Goal: Information Seeking & Learning: Learn about a topic

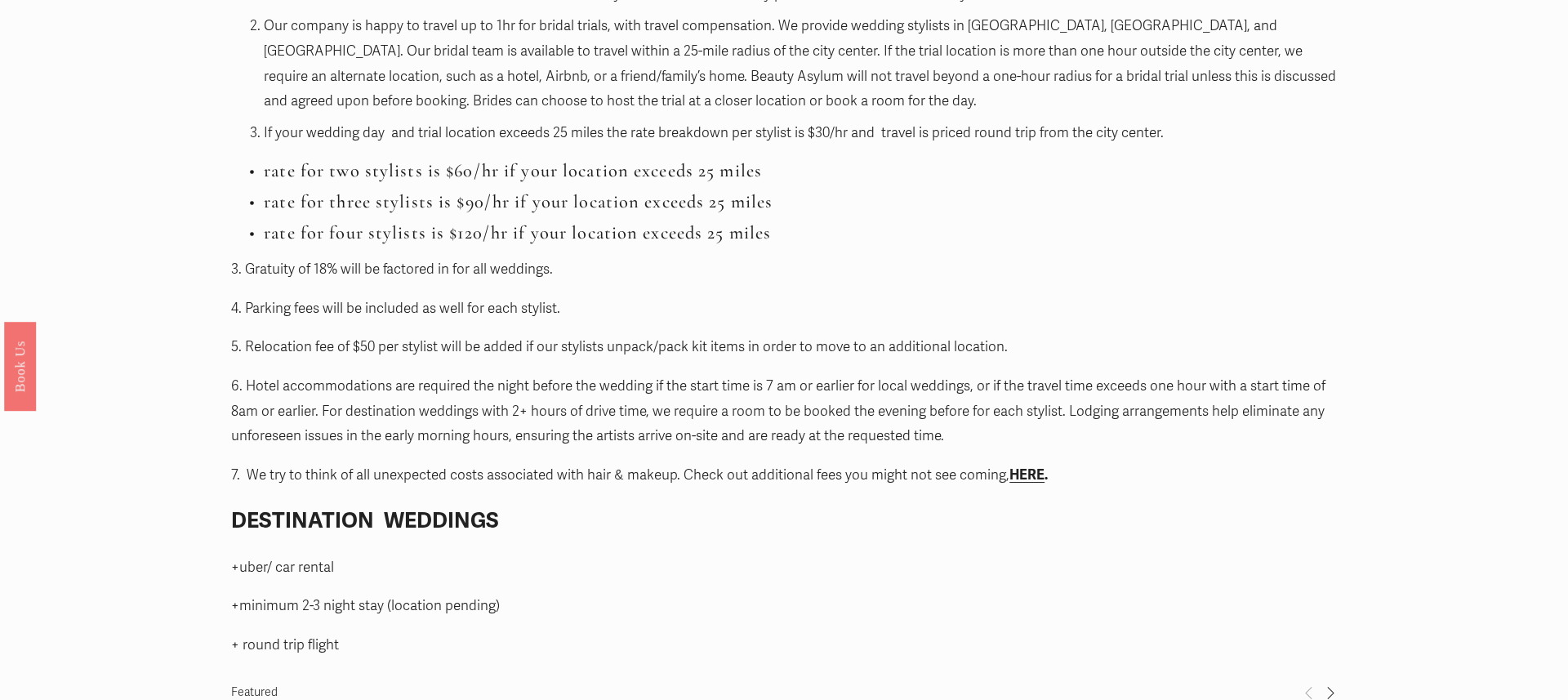
scroll to position [1859, 0]
click at [1037, 471] on strong "HERE" at bounding box center [1027, 472] width 35 height 17
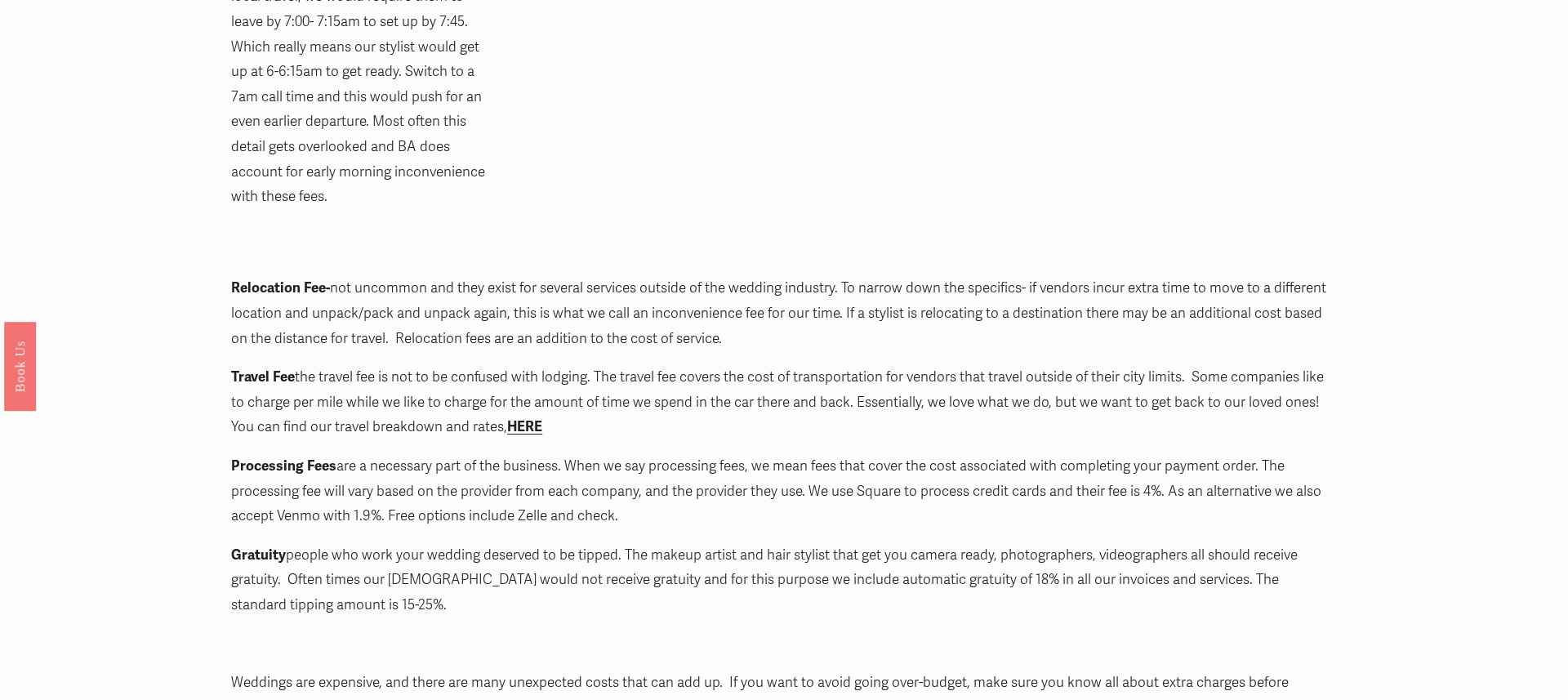
scroll to position [1692, 0]
click at [526, 419] on strong "HERE" at bounding box center [524, 428] width 35 height 17
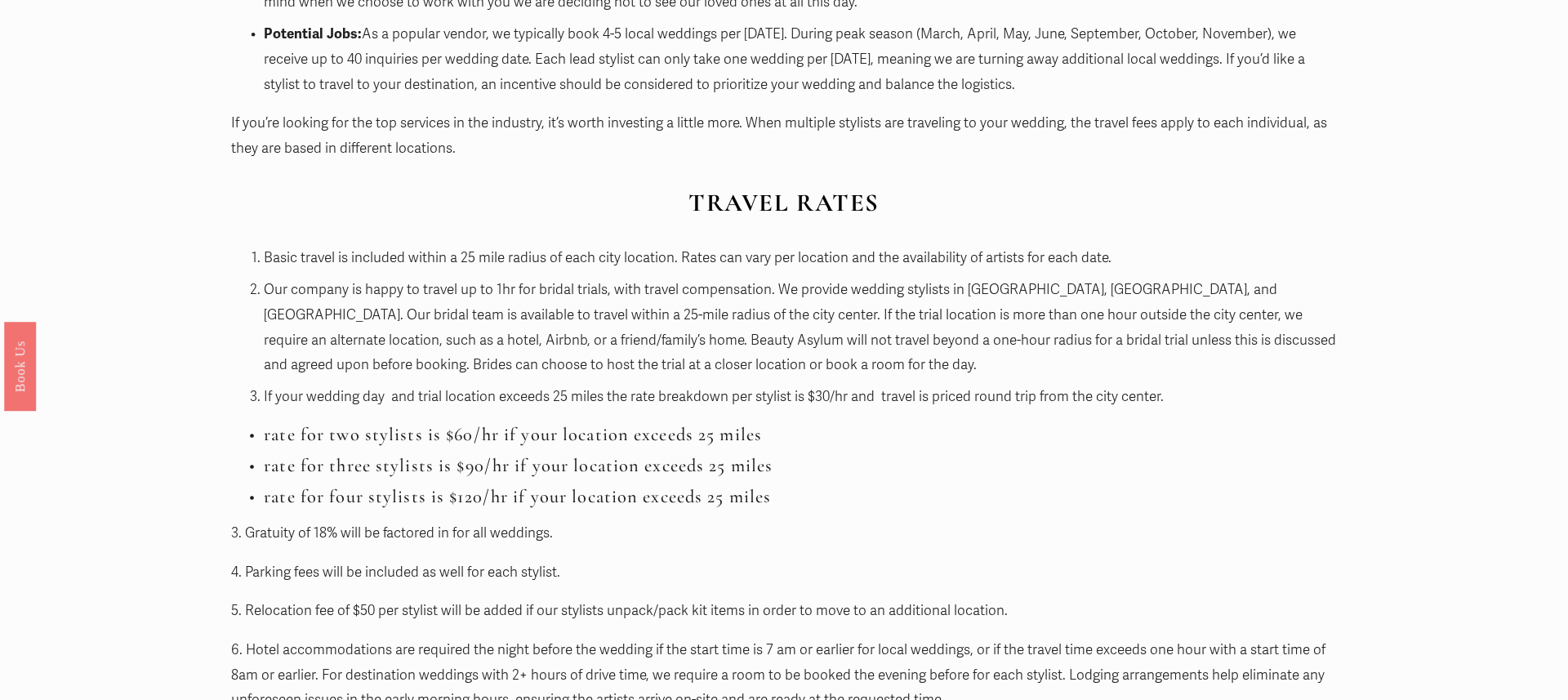
scroll to position [1620, 0]
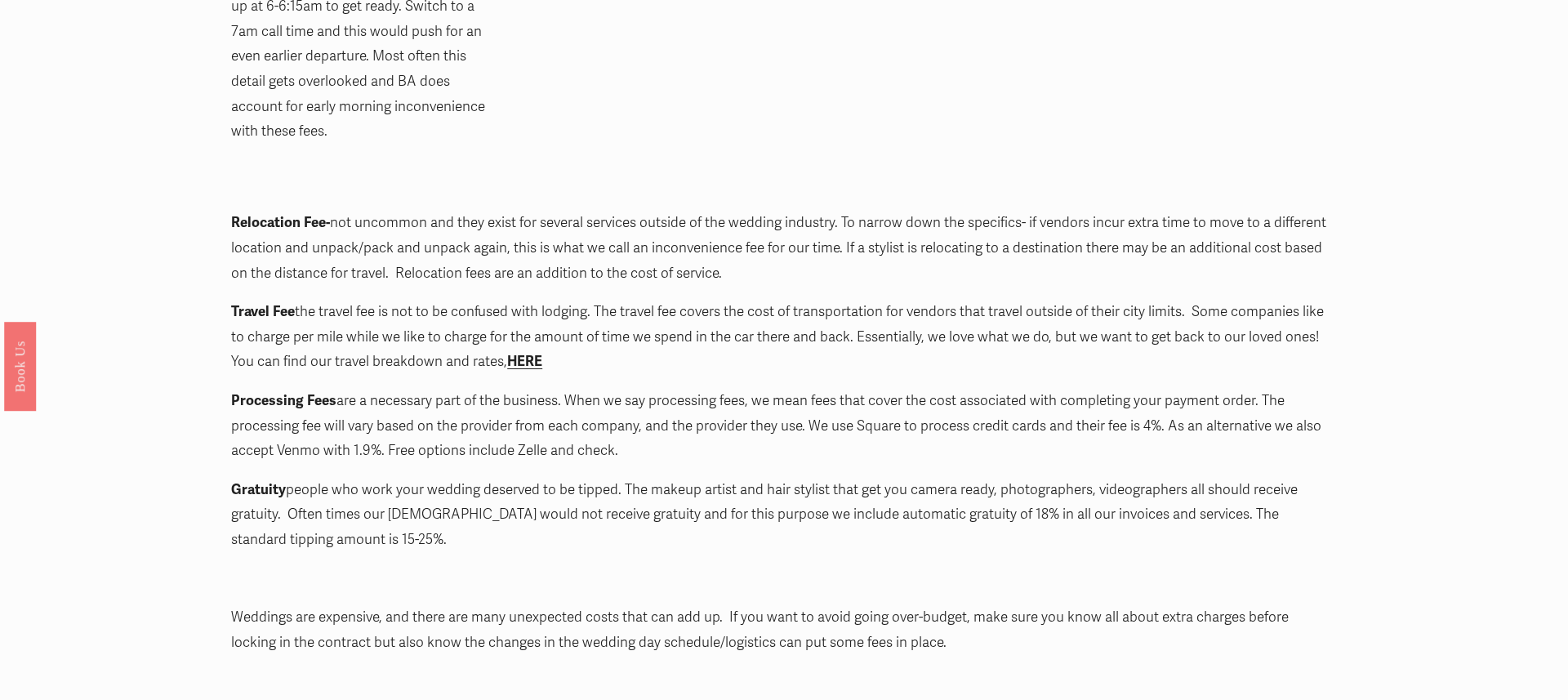
scroll to position [1756, 0]
click at [527, 356] on strong "HERE" at bounding box center [524, 365] width 35 height 17
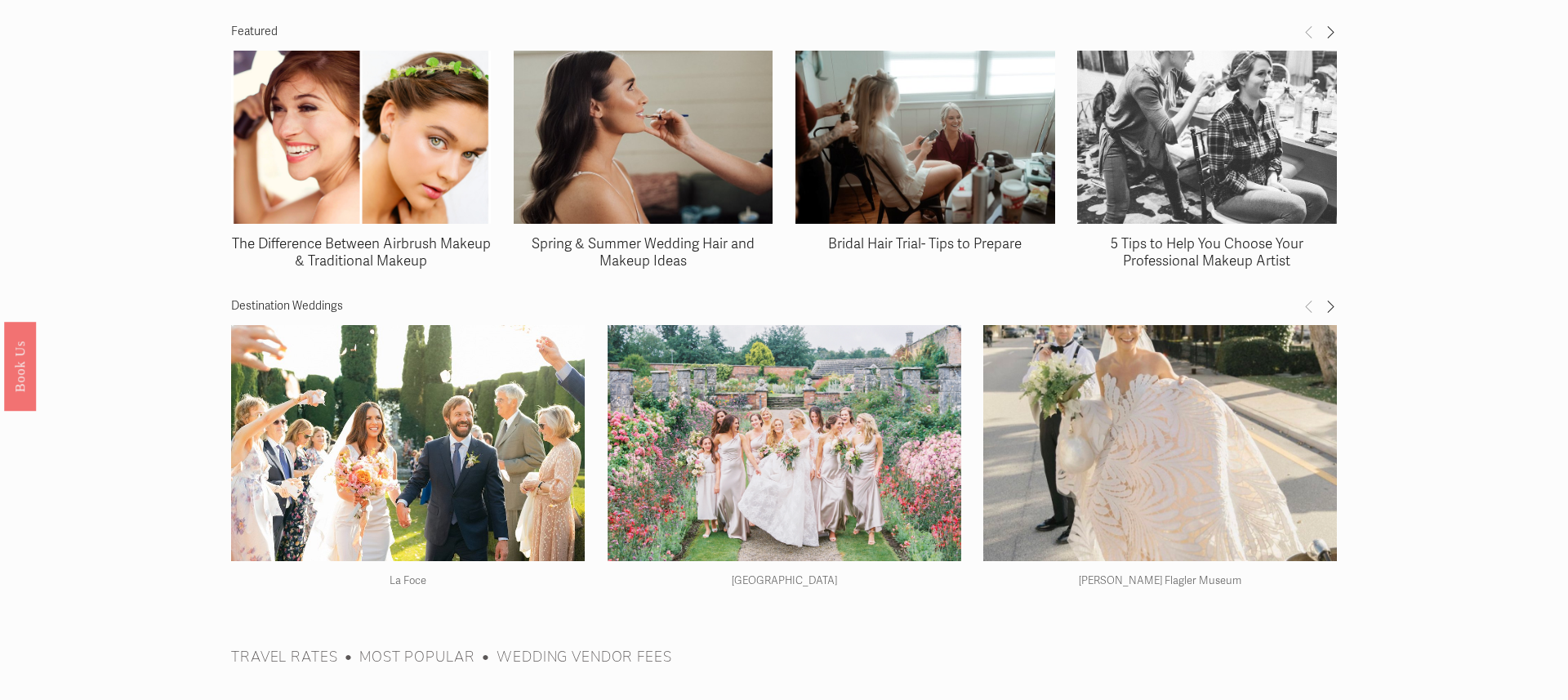
scroll to position [2508, 0]
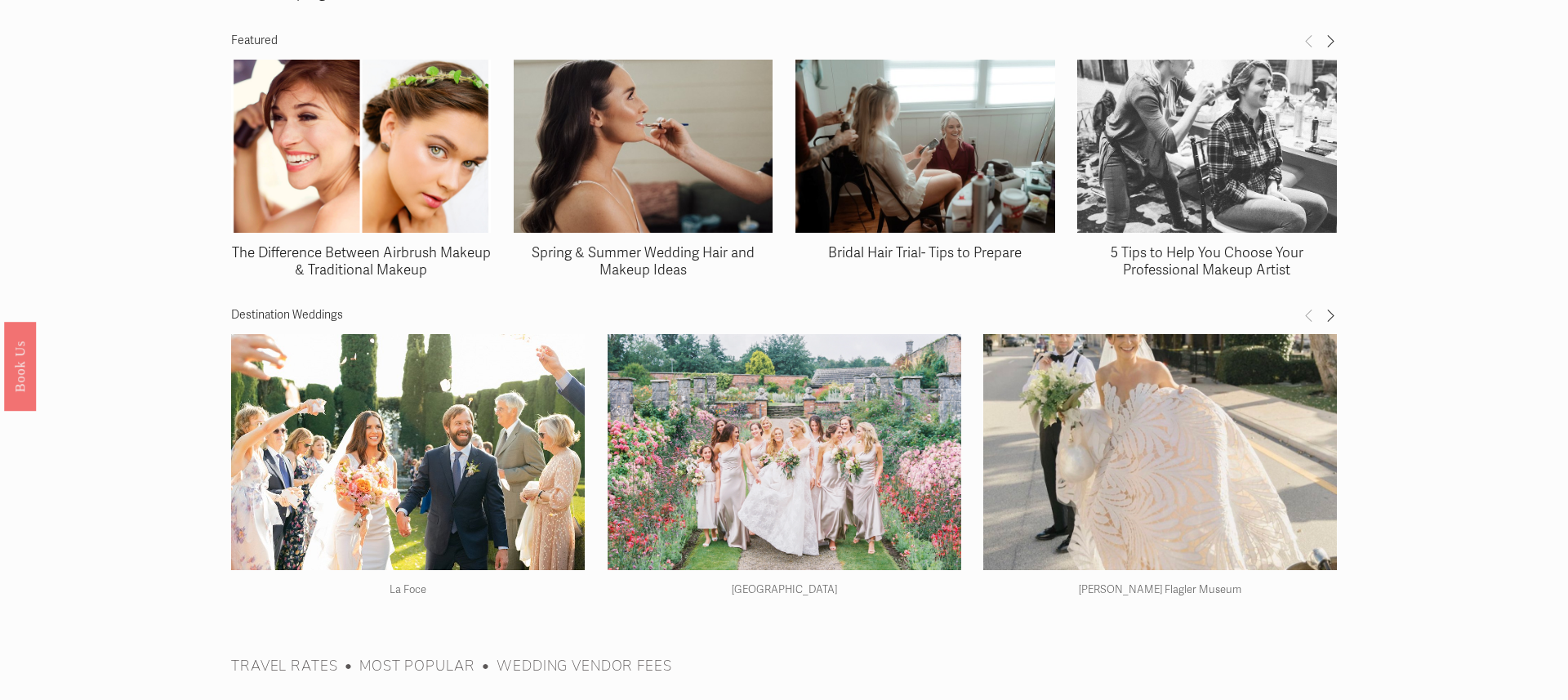
click at [951, 148] on img at bounding box center [925, 146] width 260 height 176
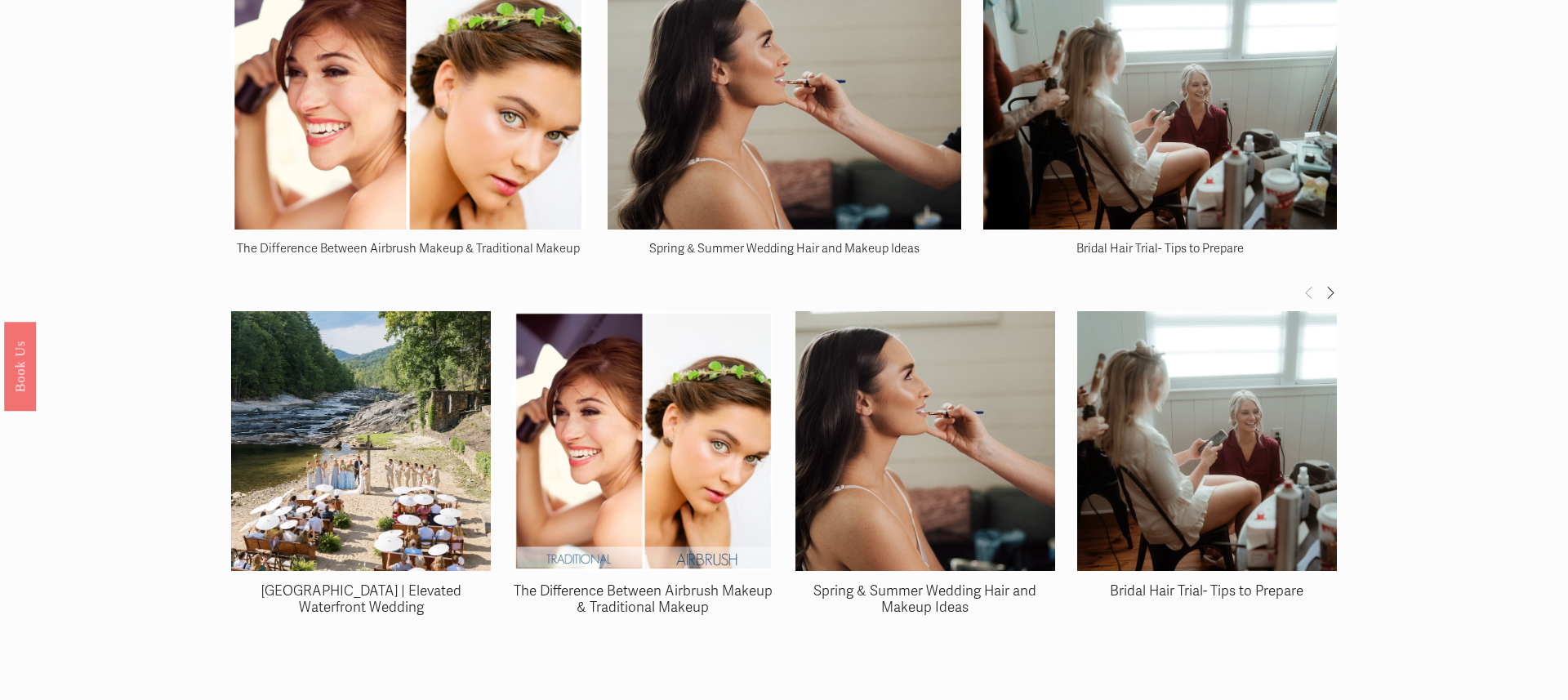
scroll to position [1319, 0]
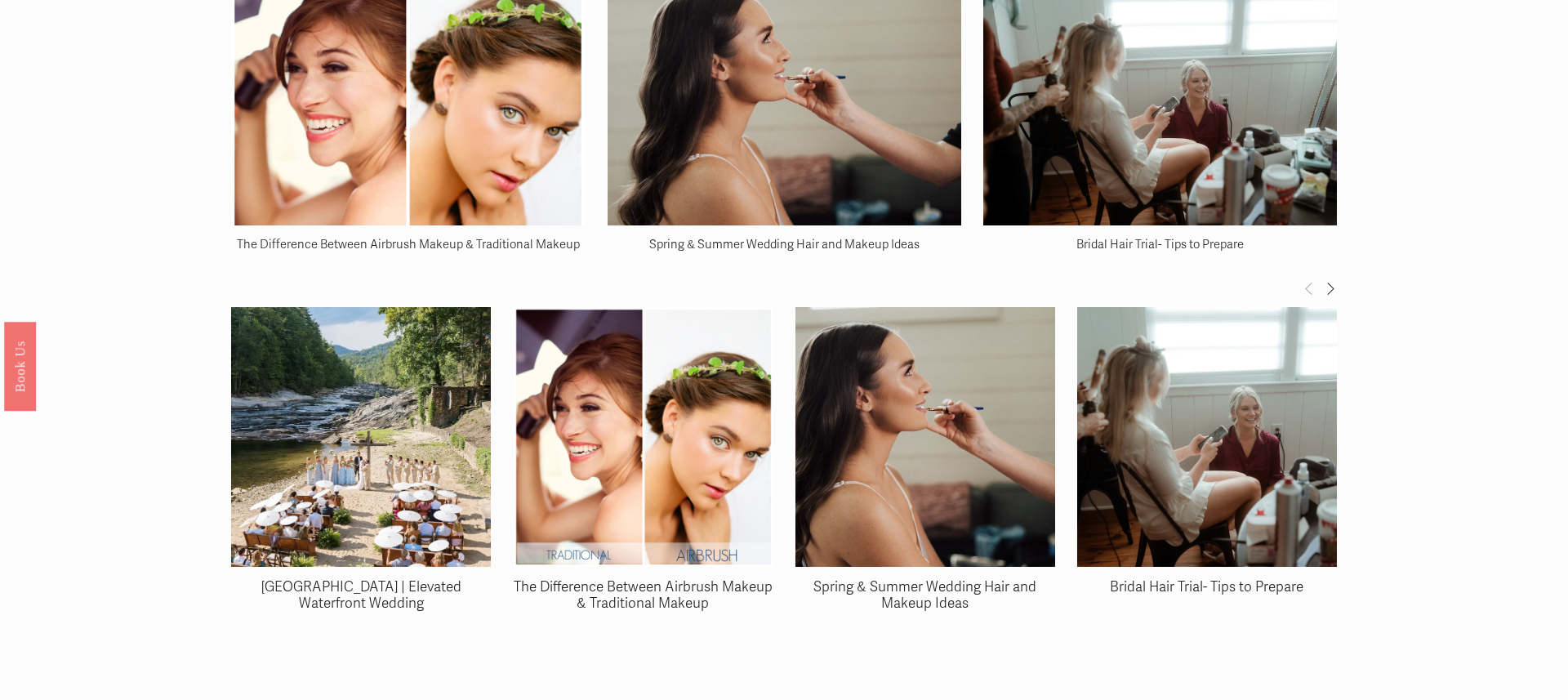
click at [806, 155] on img at bounding box center [784, 108] width 354 height 273
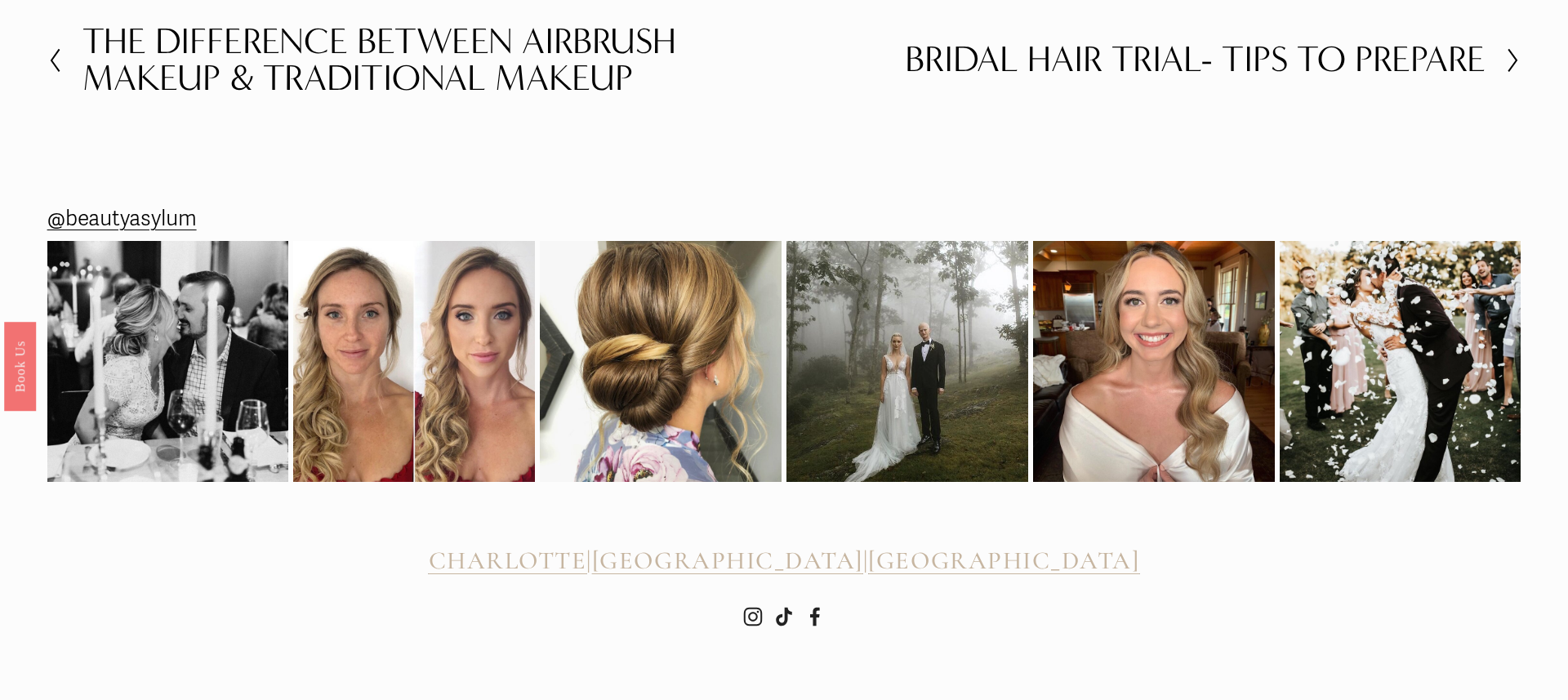
scroll to position [3992, 0]
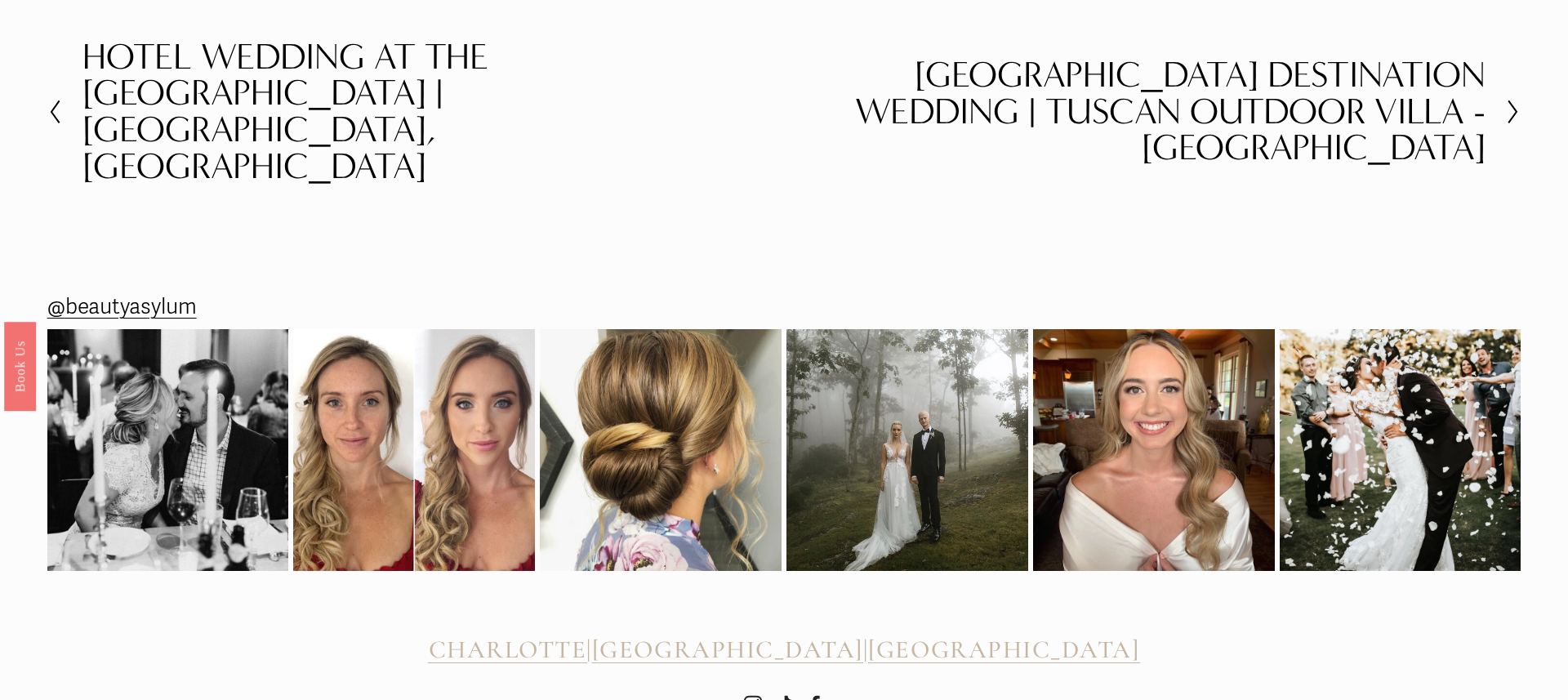
scroll to position [3664, 0]
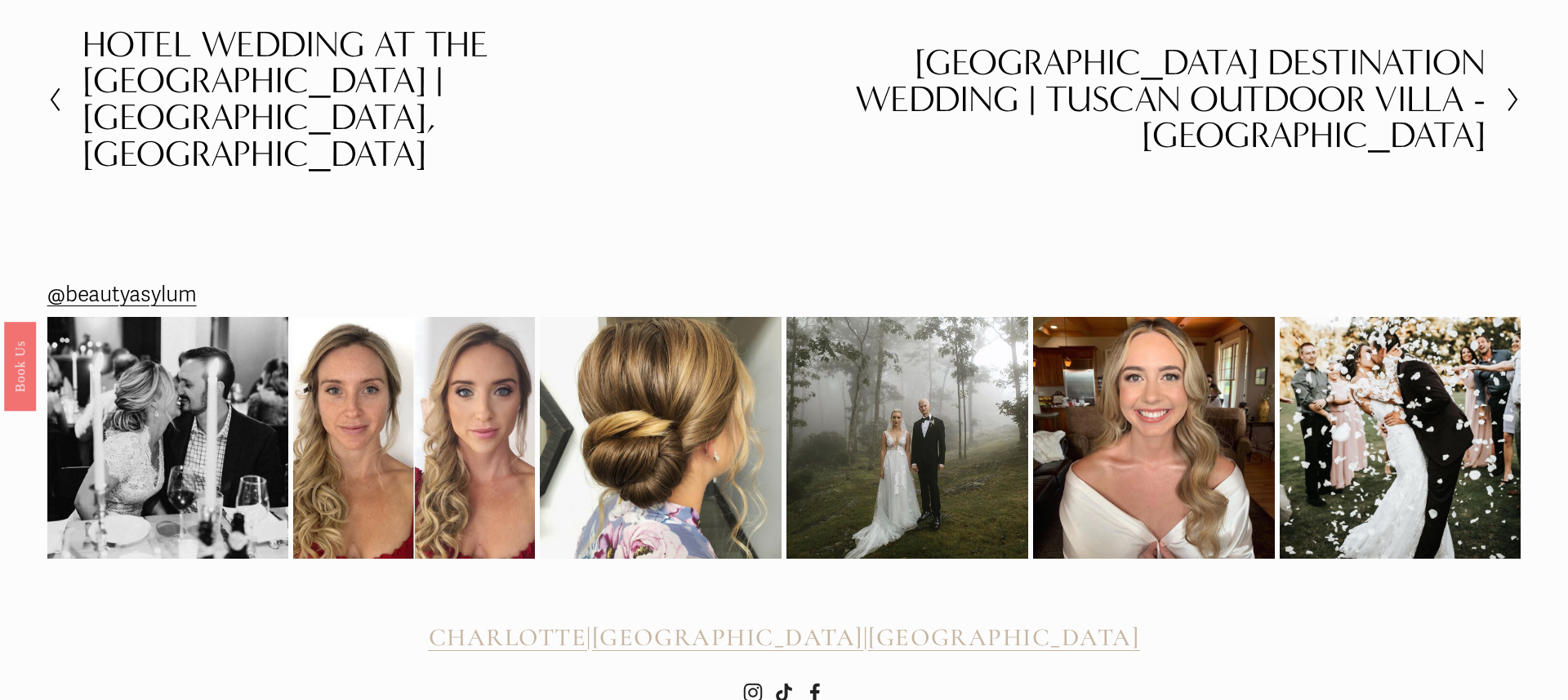
click at [782, 622] on span "[GEOGRAPHIC_DATA]" at bounding box center [728, 637] width 271 height 30
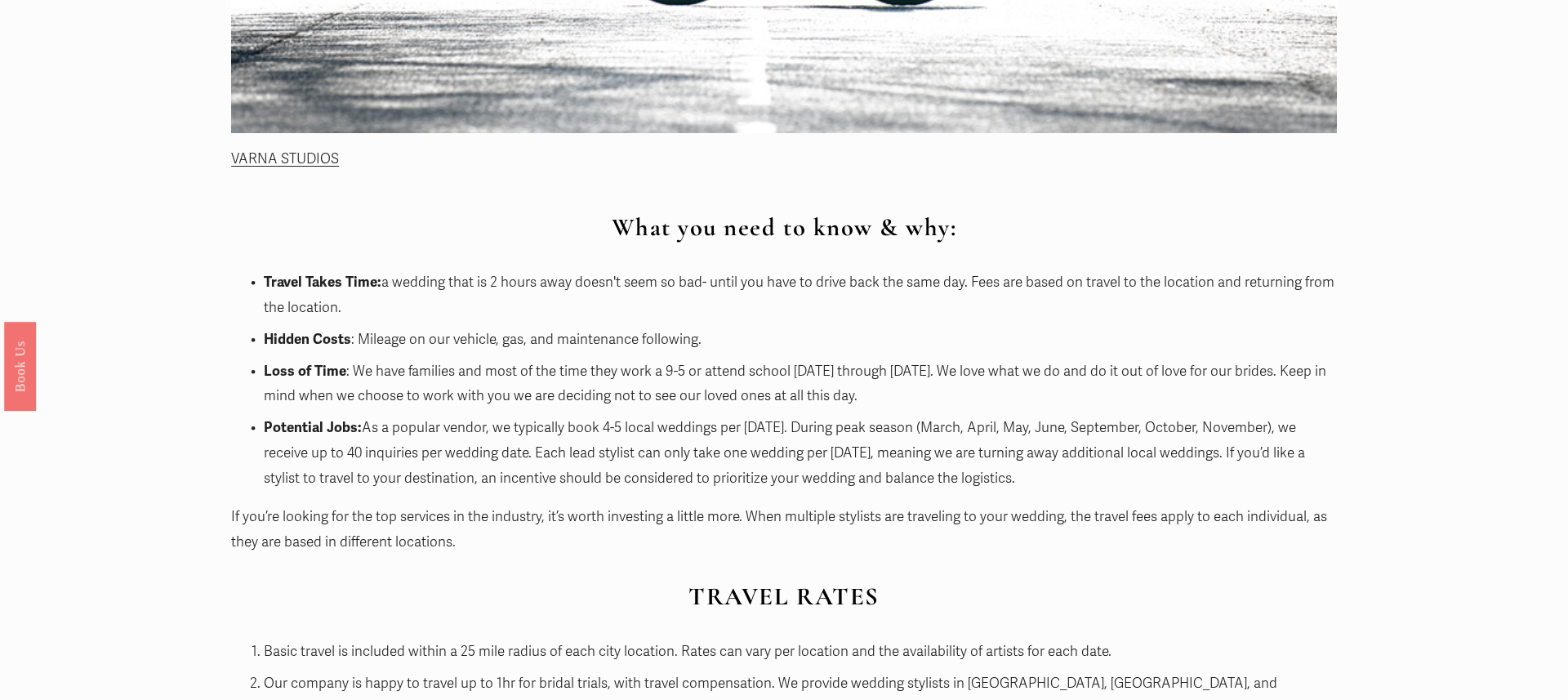
scroll to position [1193, 0]
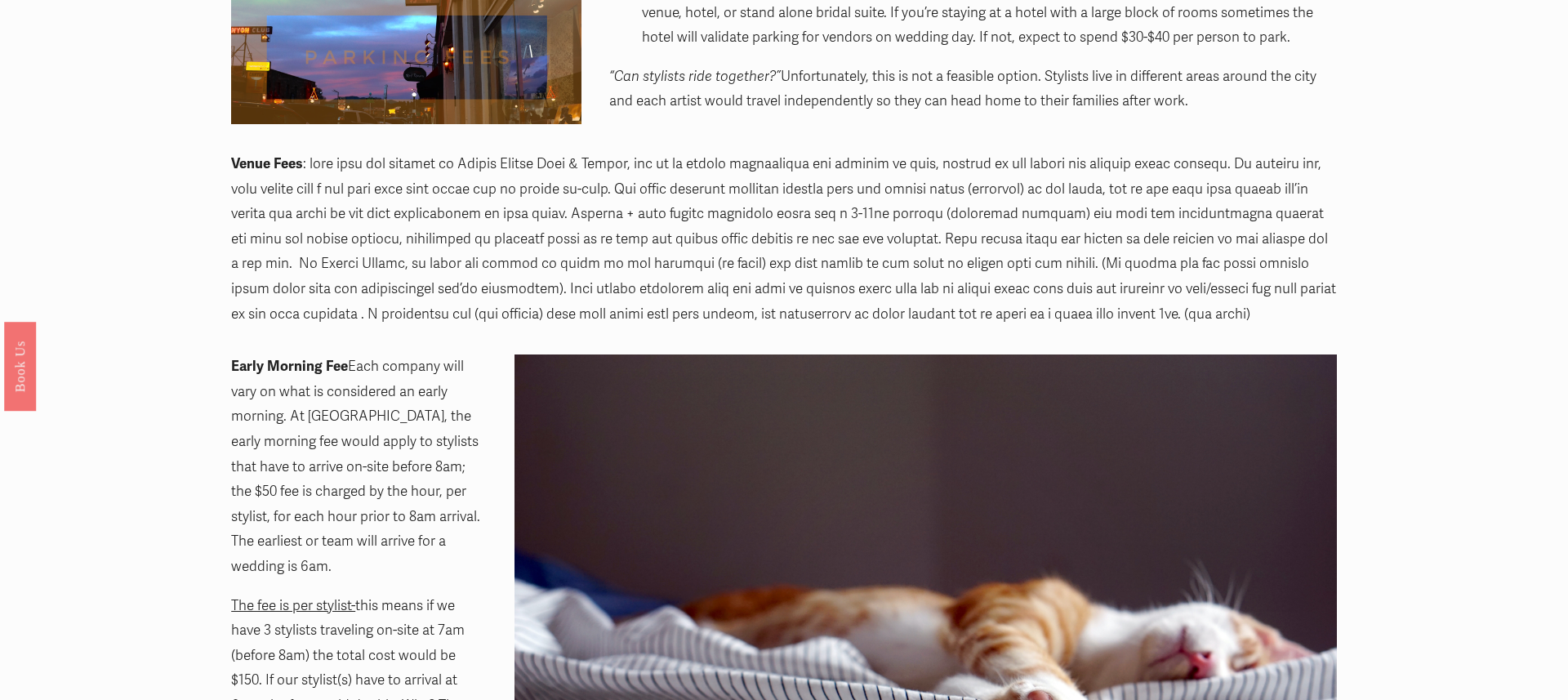
scroll to position [699, 0]
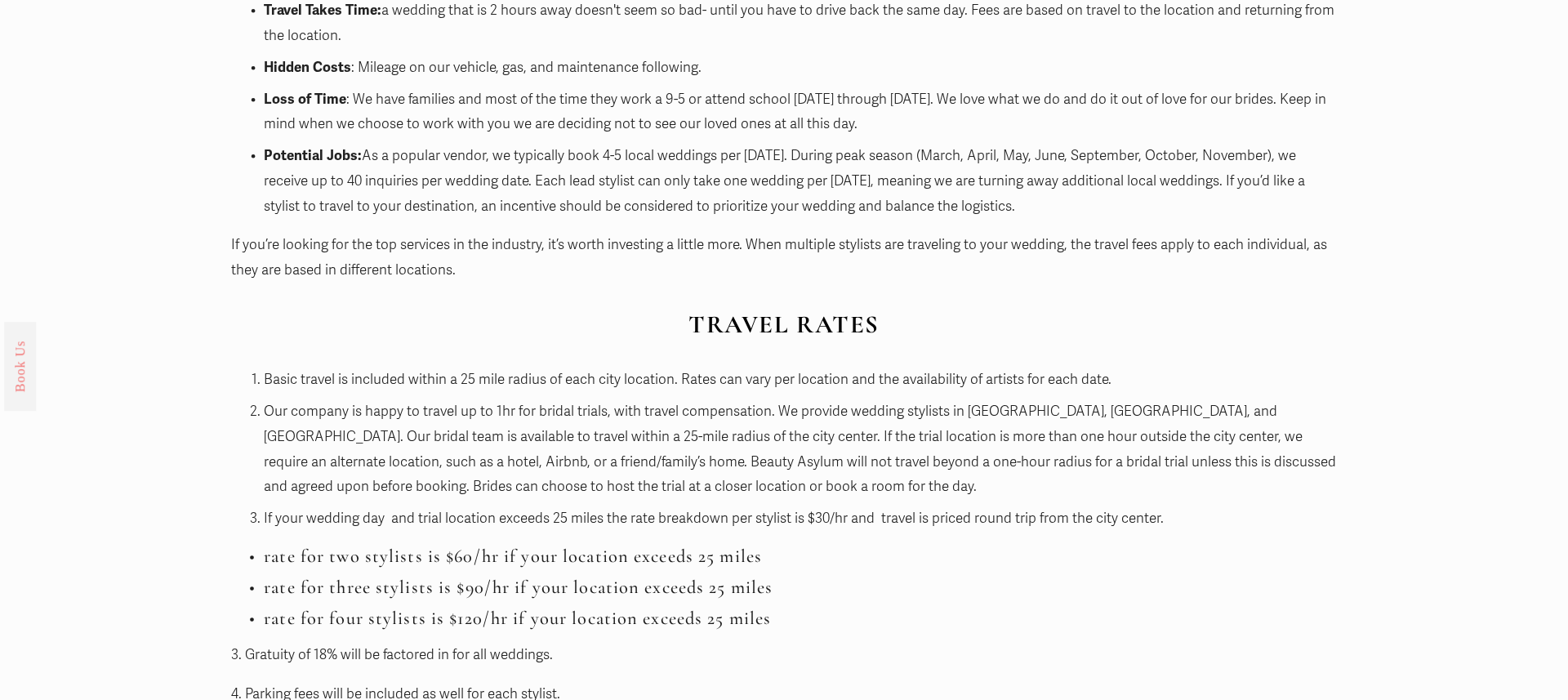
scroll to position [1469, 0]
click at [17, 354] on link "Book Us" at bounding box center [19, 366] width 32 height 89
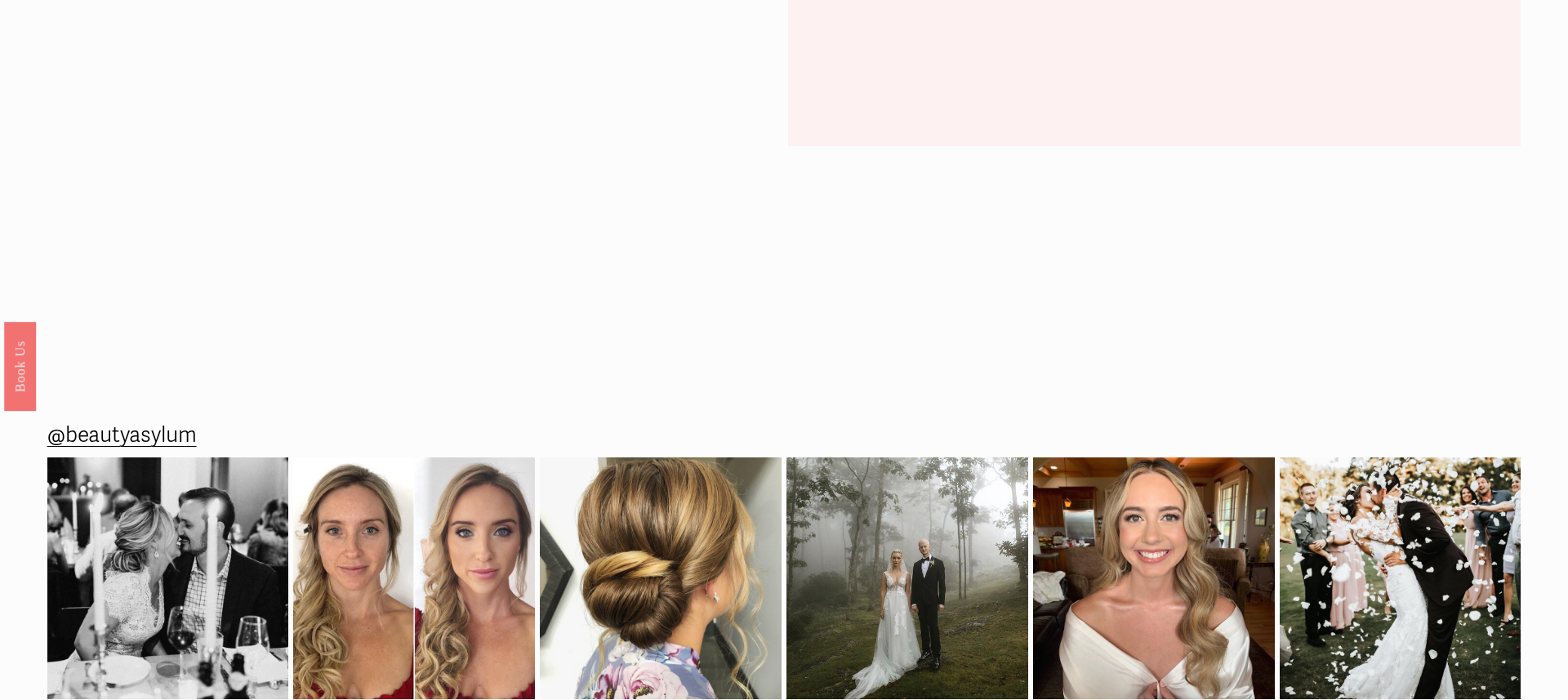
scroll to position [2083, 0]
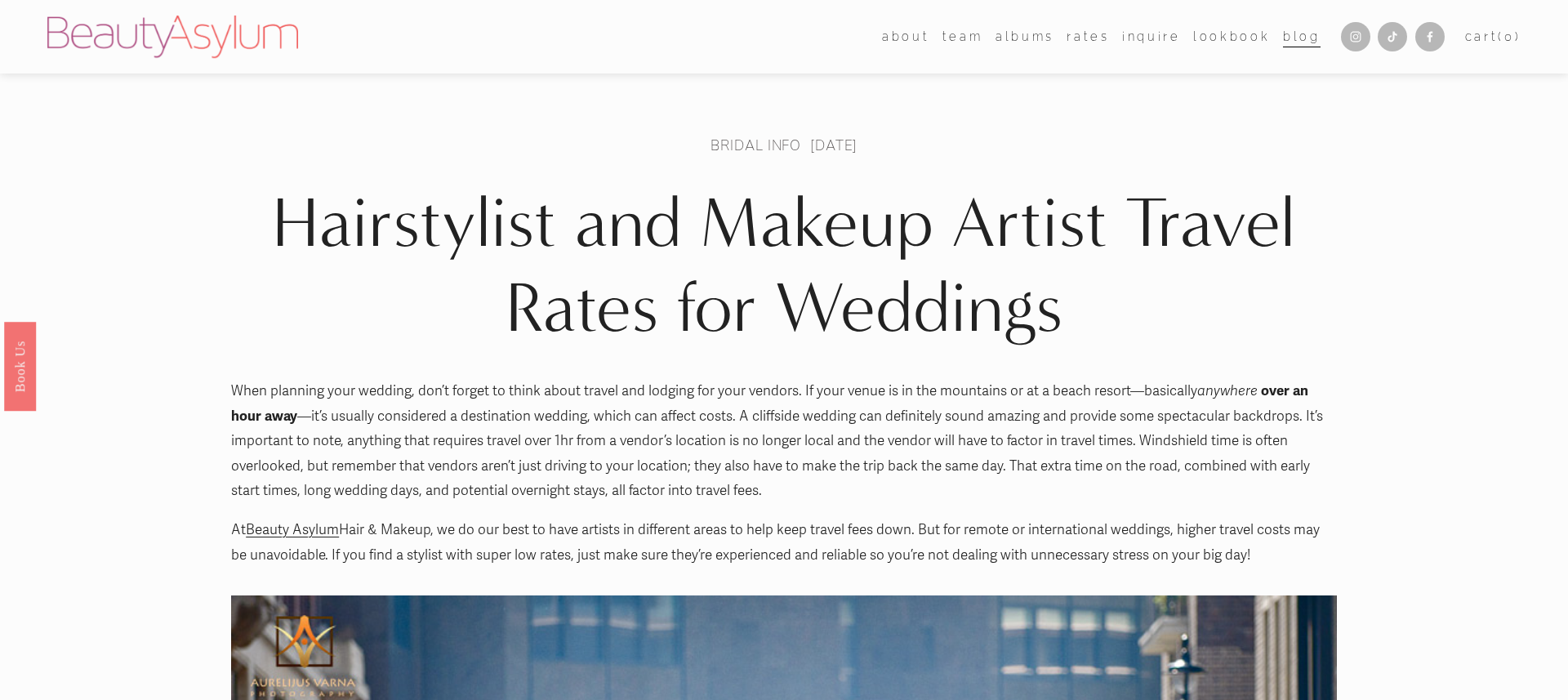
click at [1083, 35] on link "Rates" at bounding box center [1088, 36] width 43 height 23
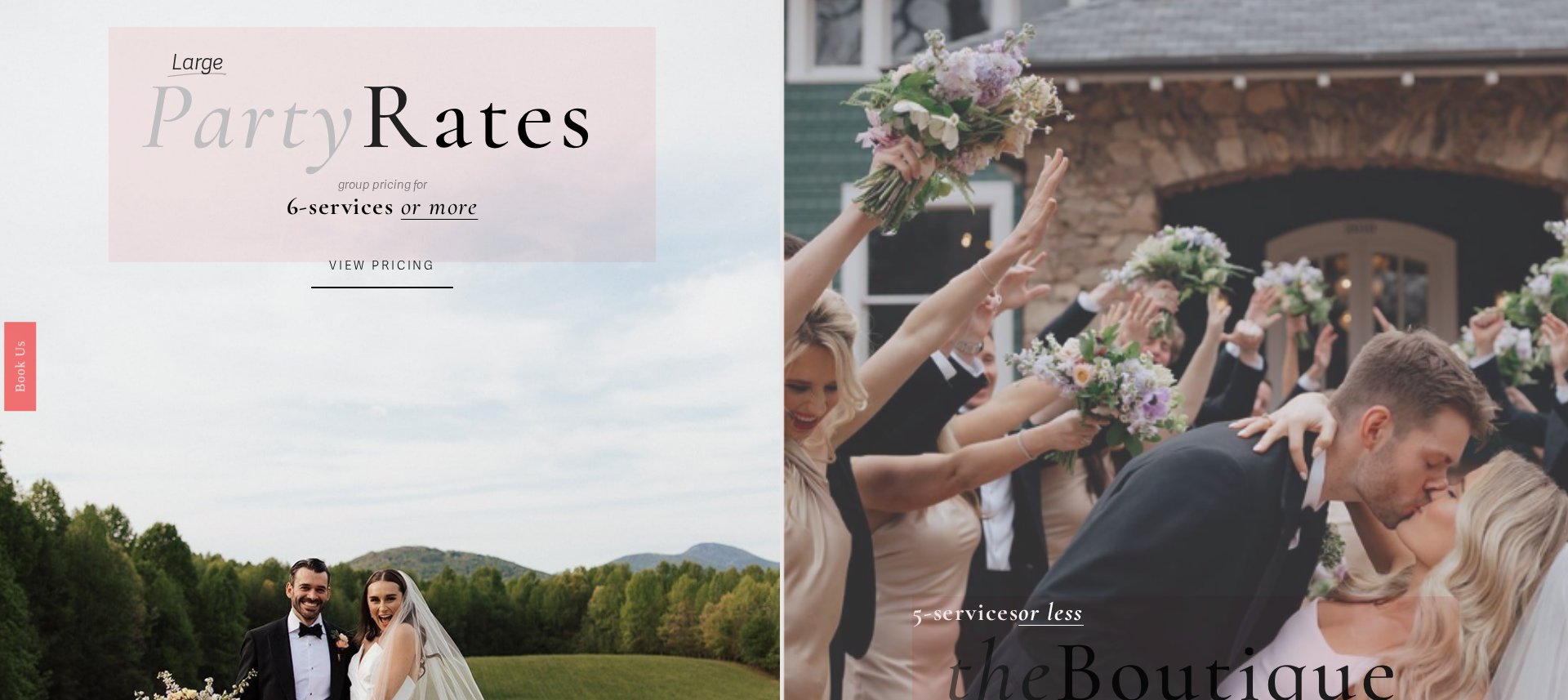
scroll to position [148, 0]
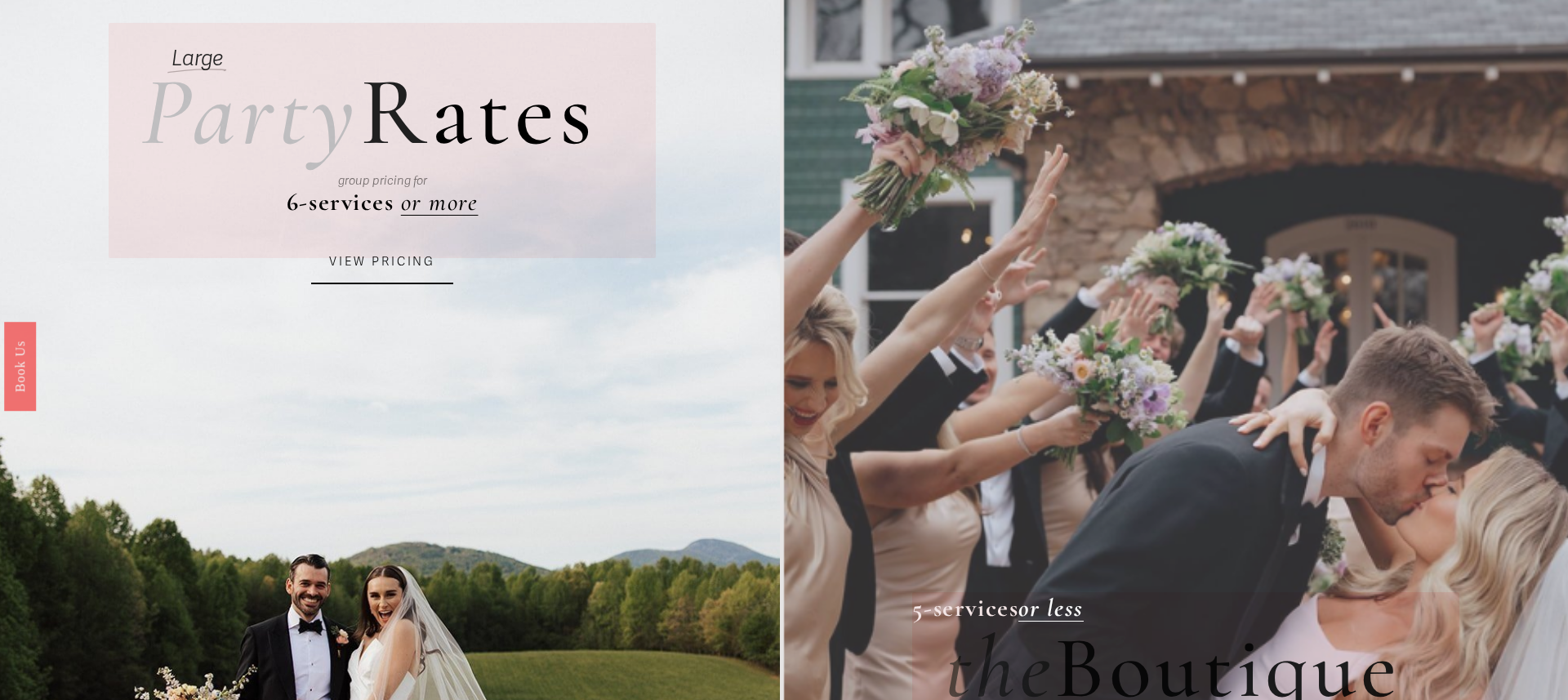
click at [403, 264] on link "VIEW PRICING" at bounding box center [382, 263] width 142 height 45
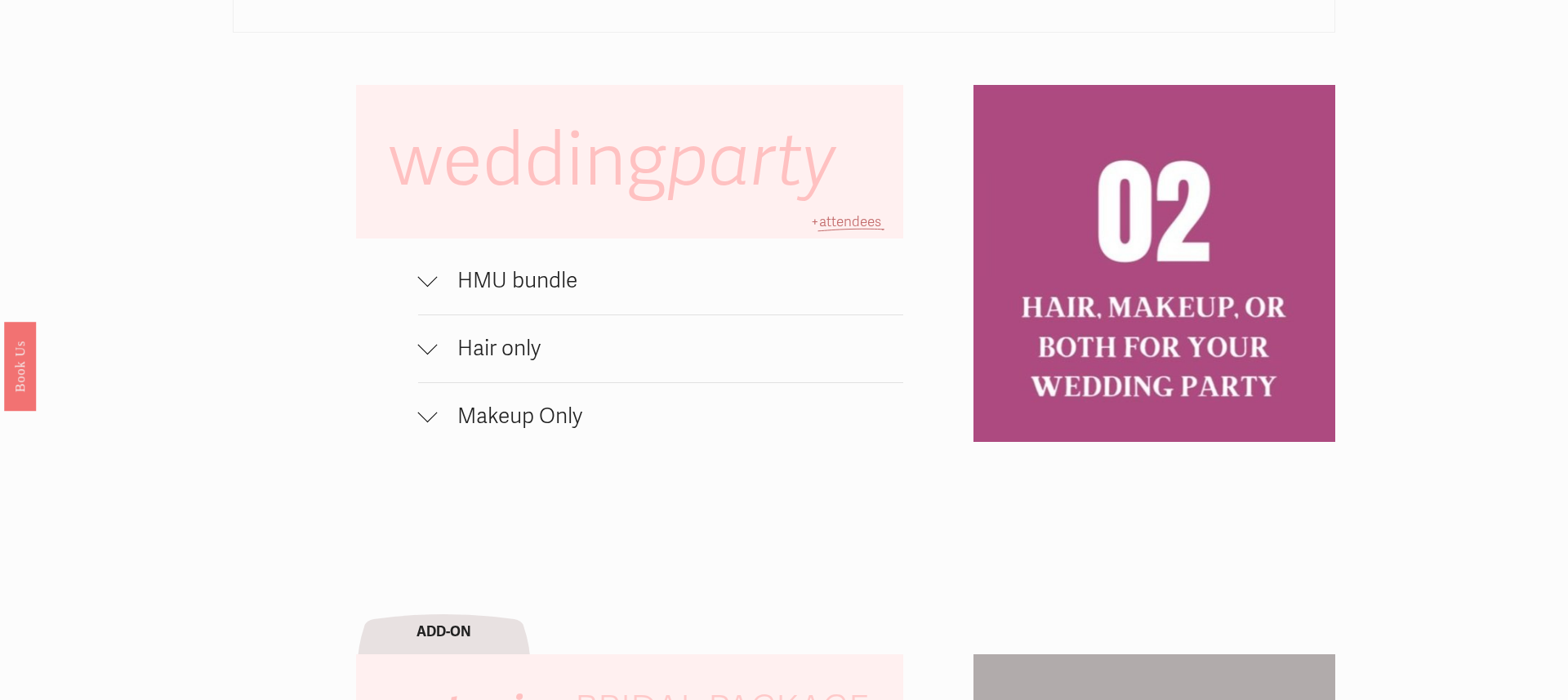
scroll to position [1273, 0]
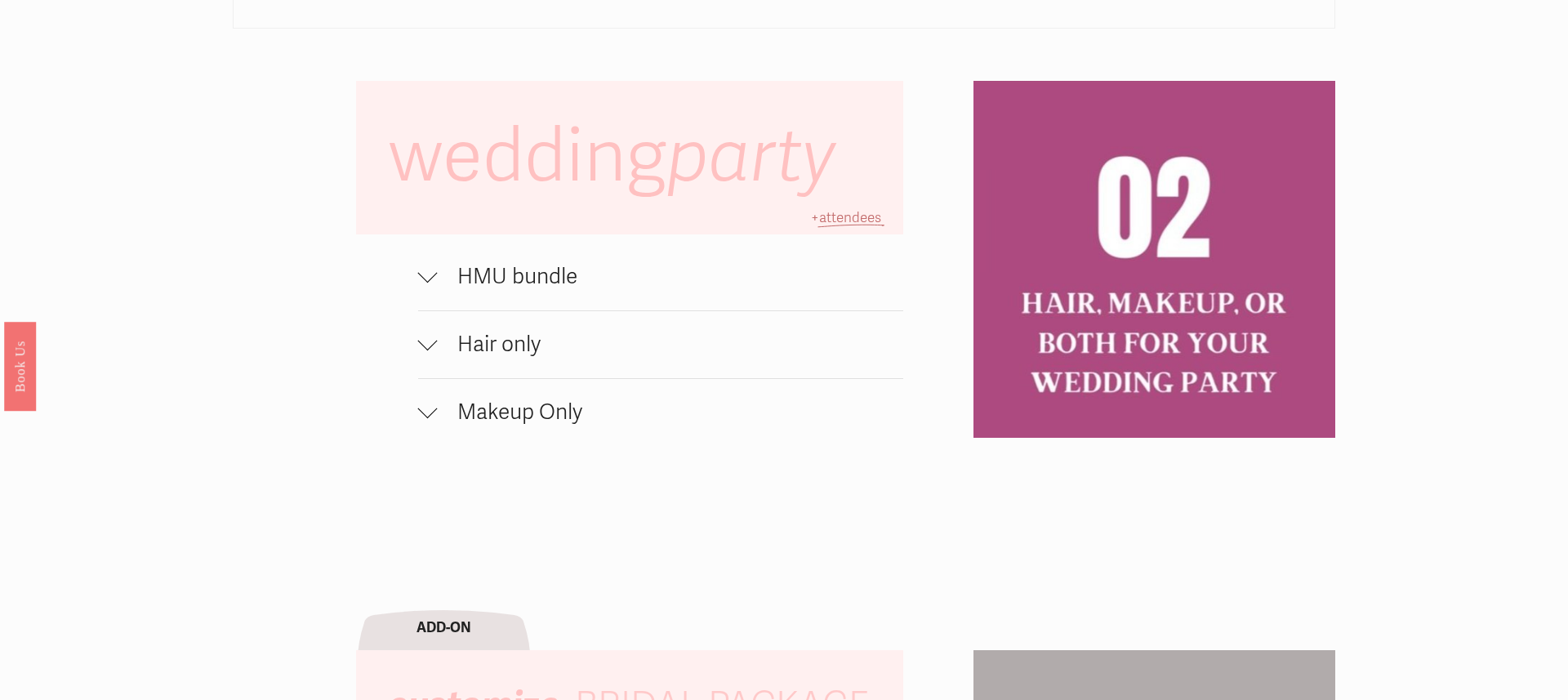
click at [434, 339] on div at bounding box center [428, 341] width 19 height 19
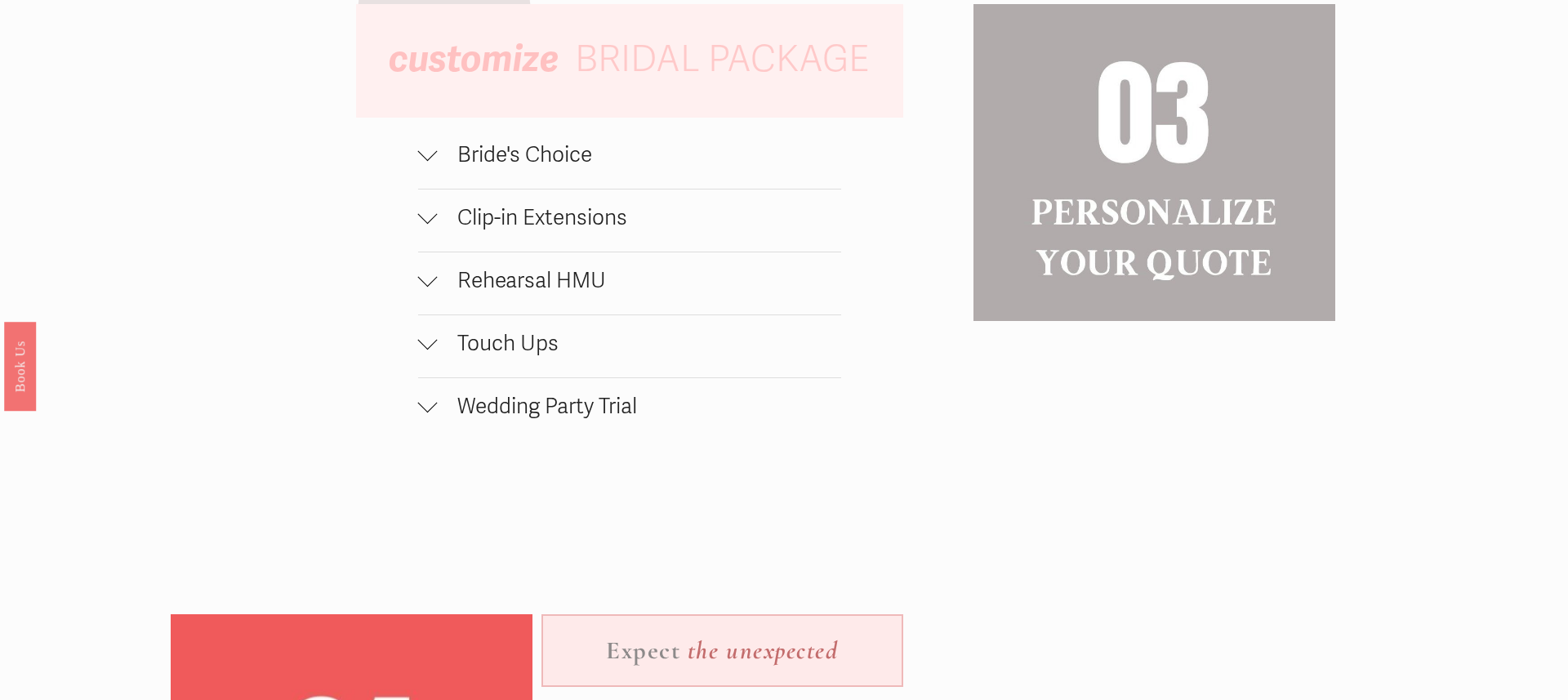
scroll to position [1962, 0]
click at [433, 342] on div at bounding box center [428, 340] width 19 height 19
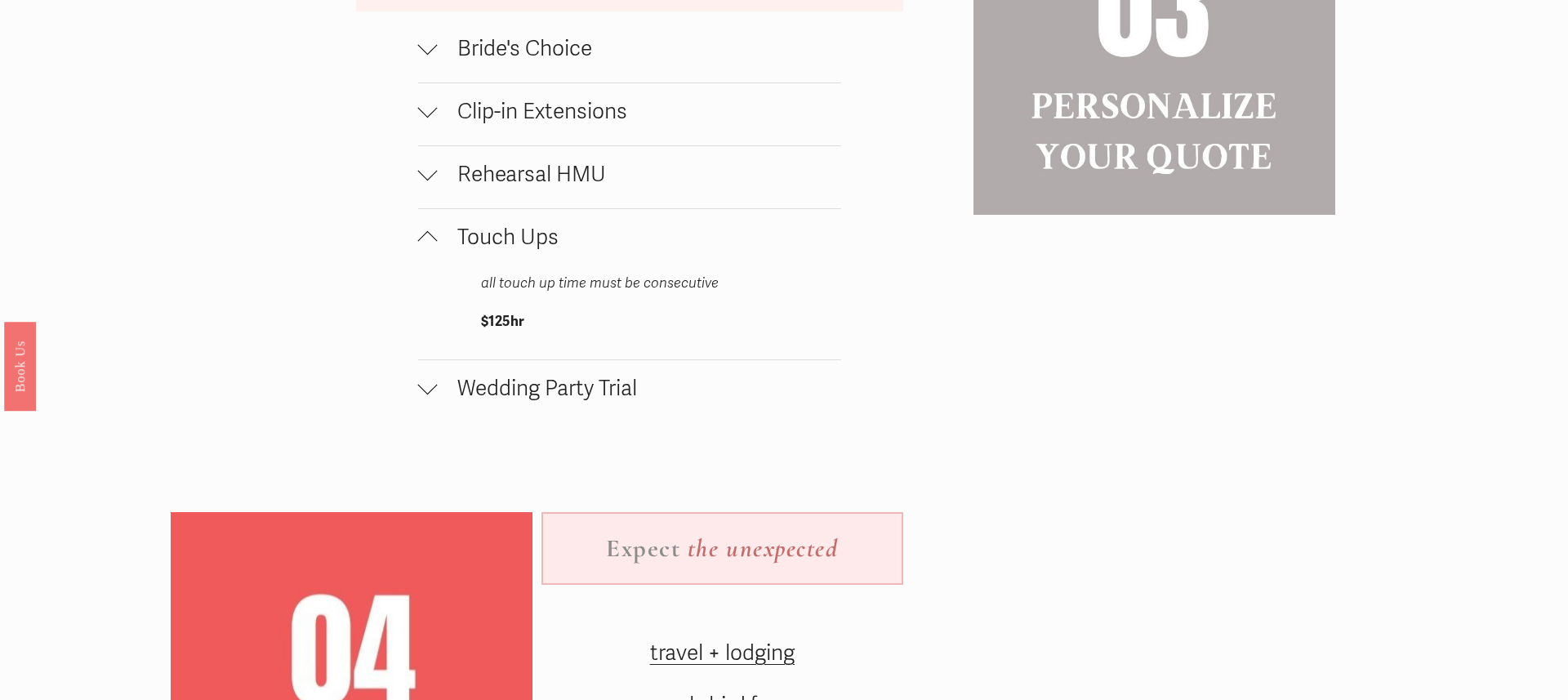
scroll to position [2073, 0]
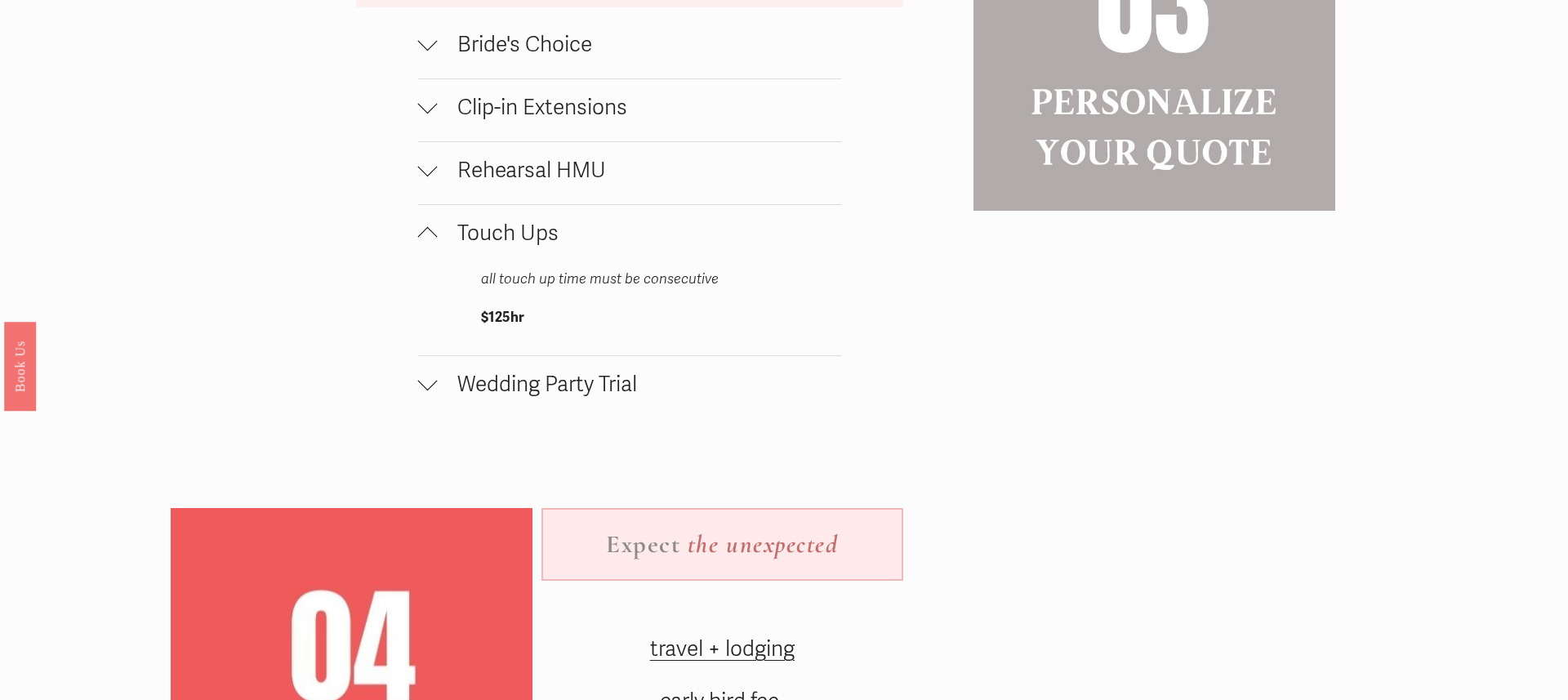
click at [428, 41] on div at bounding box center [428, 41] width 19 height 19
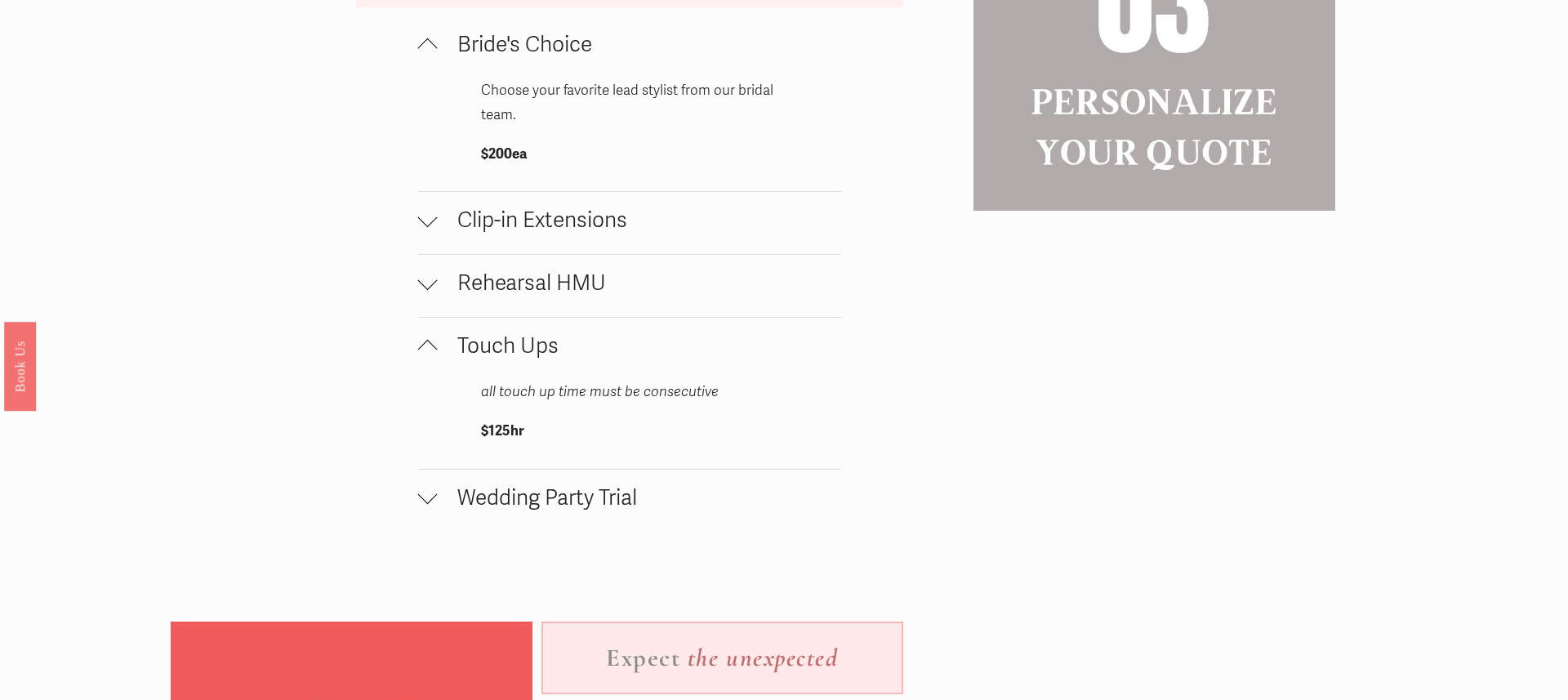
click at [423, 278] on div at bounding box center [428, 280] width 19 height 19
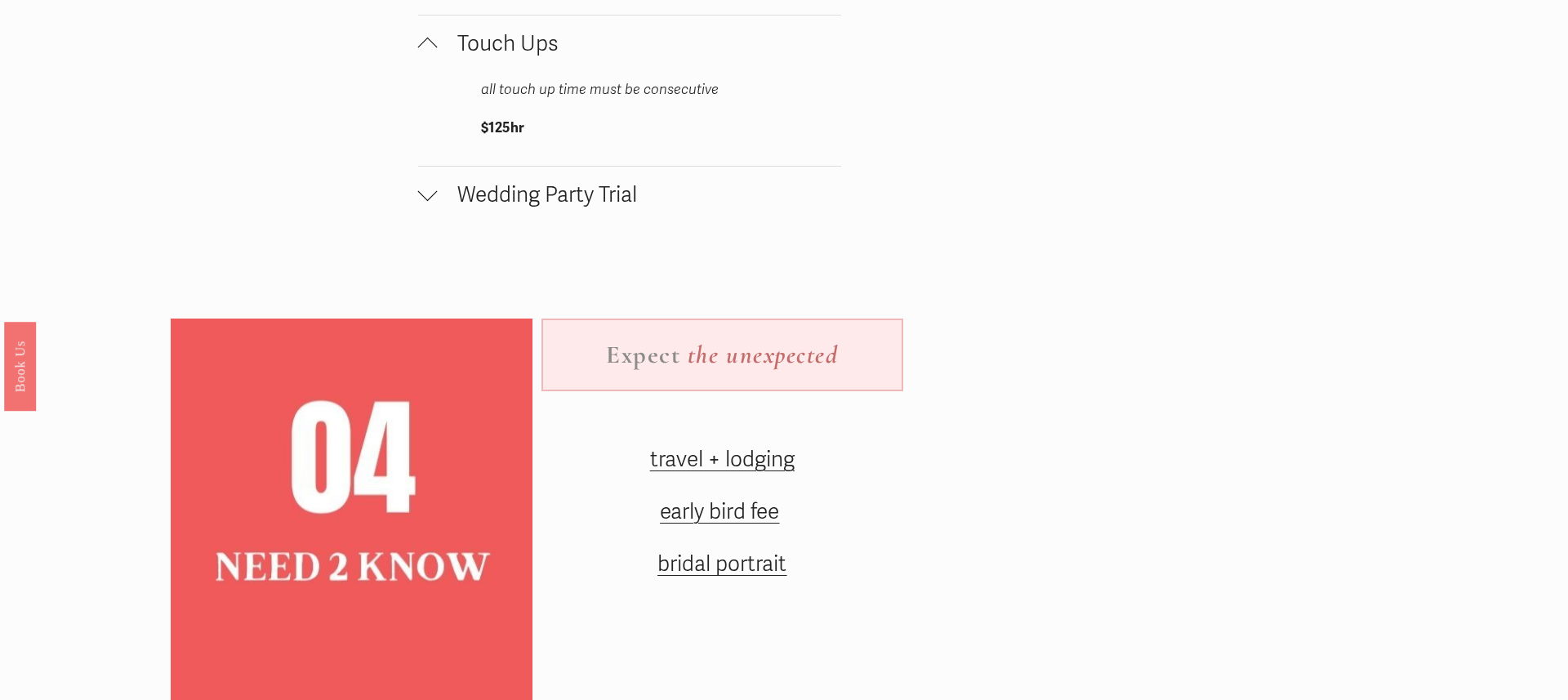
scroll to position [2470, 0]
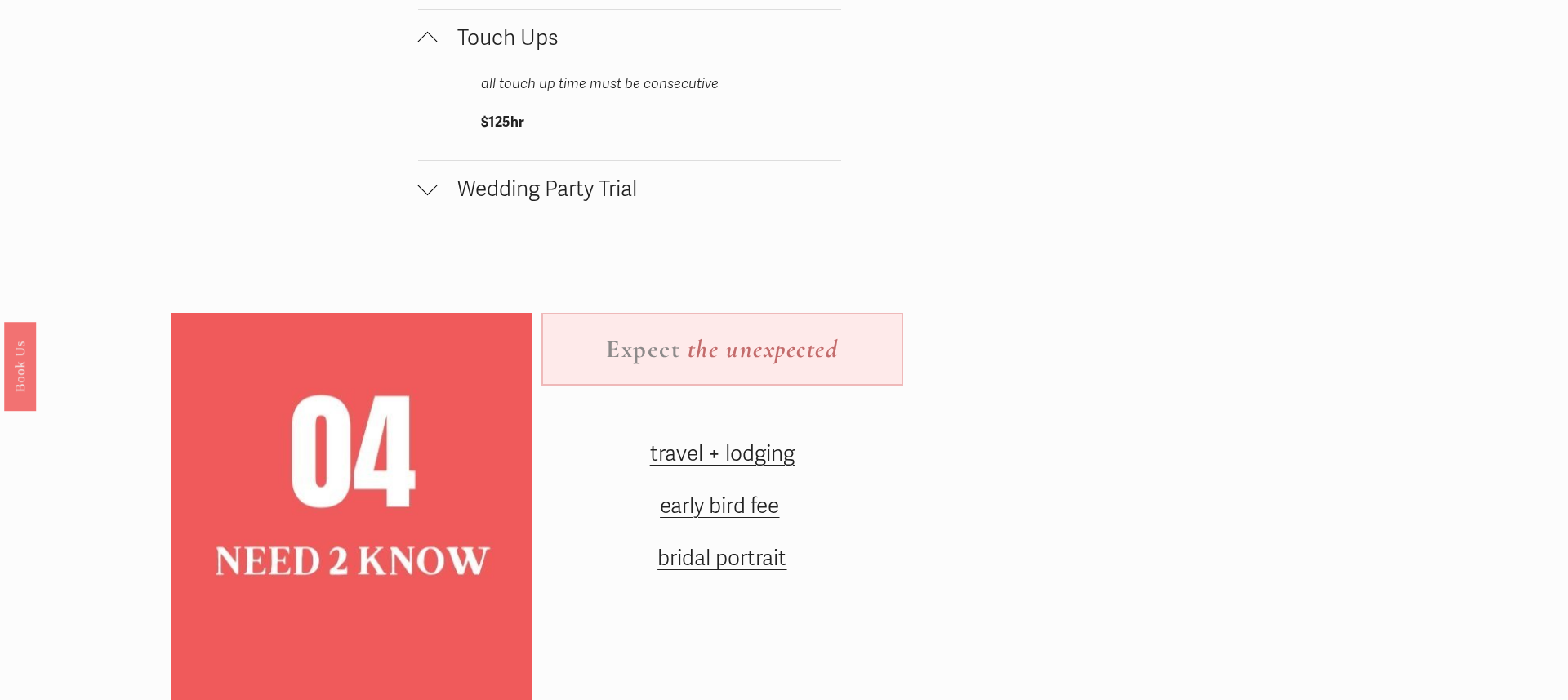
click at [431, 184] on div at bounding box center [428, 186] width 19 height 19
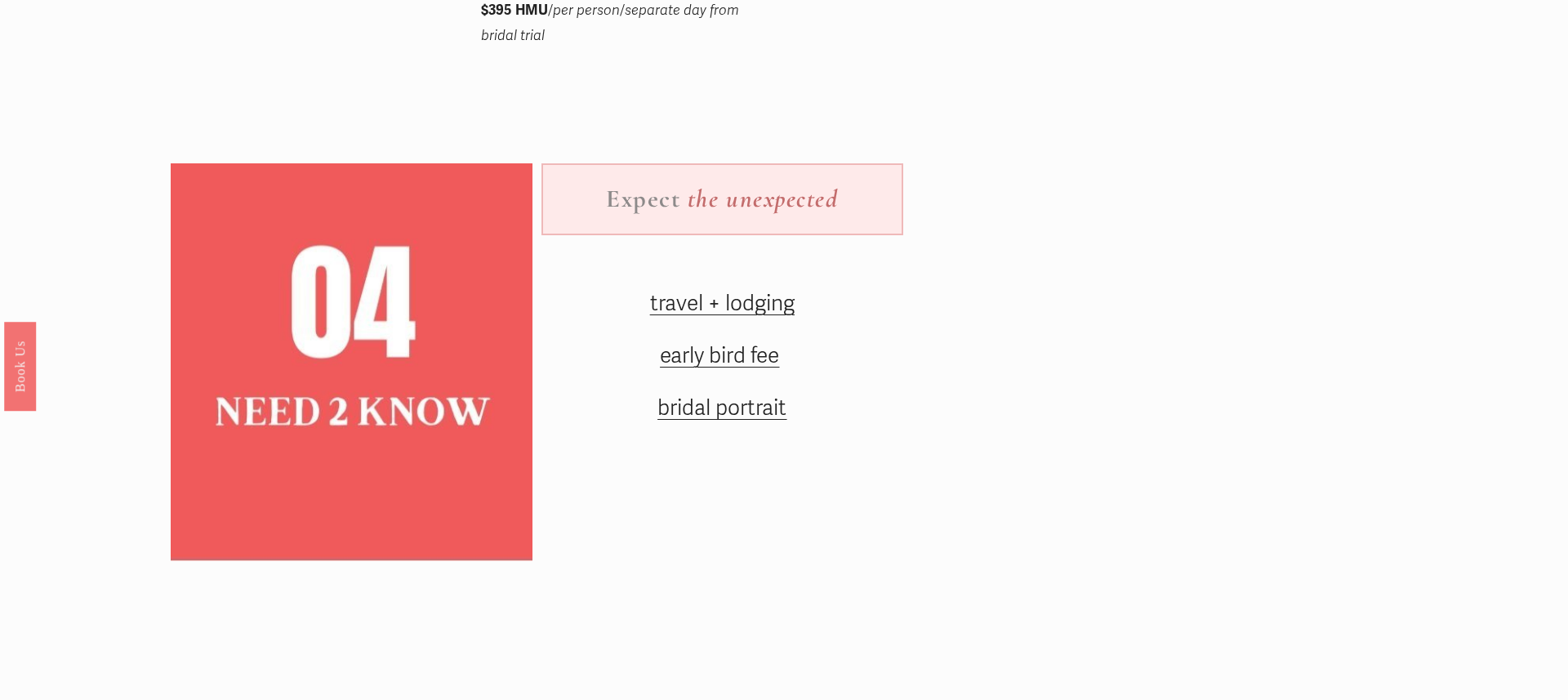
scroll to position [2773, 0]
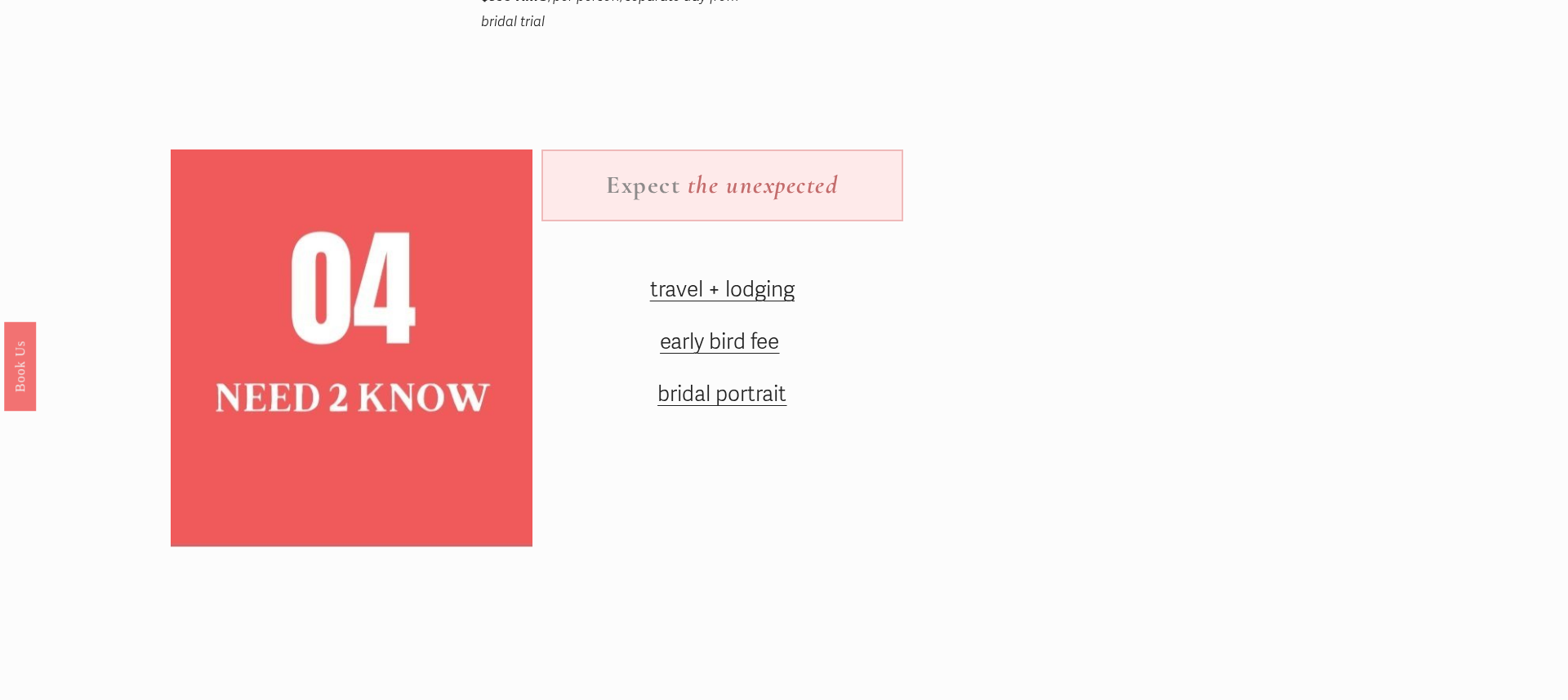
click at [716, 291] on span "travel + lodging" at bounding box center [722, 290] width 144 height 26
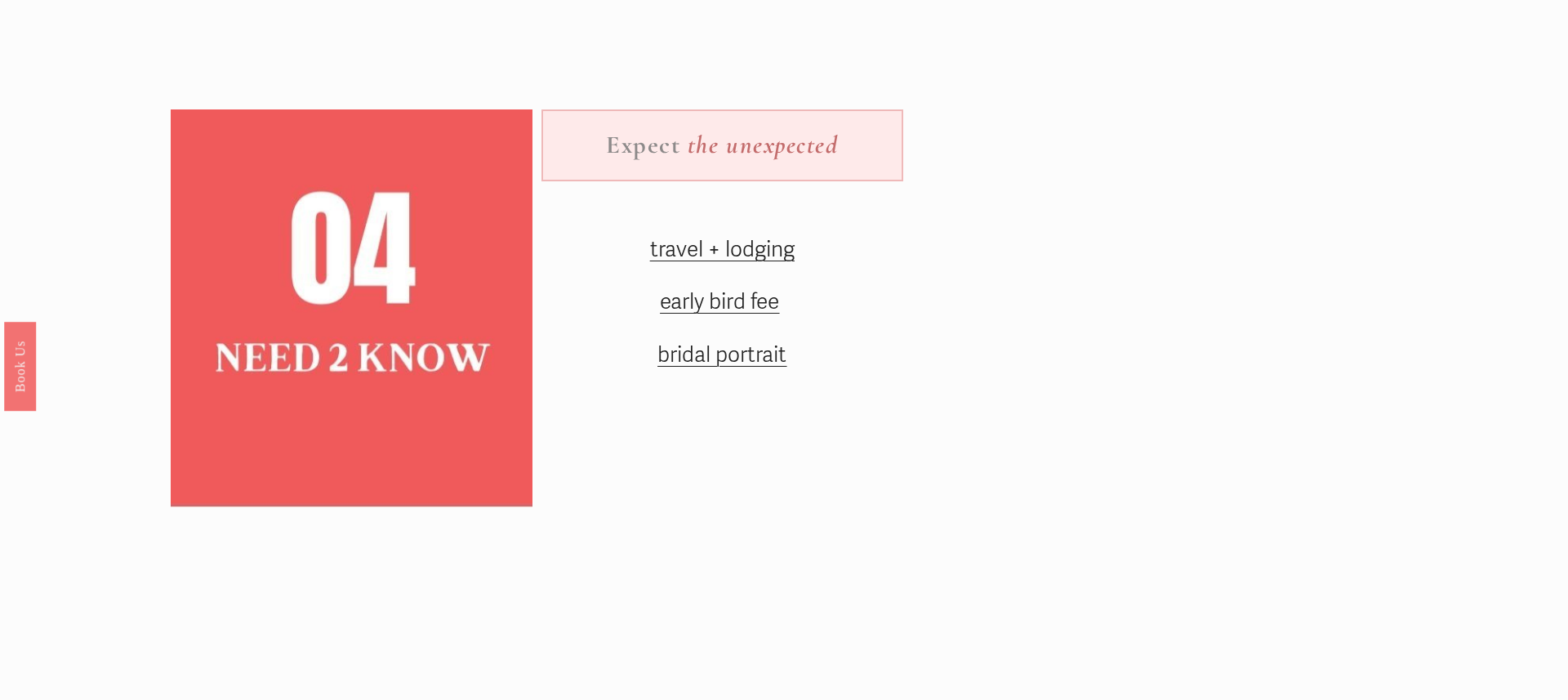
scroll to position [2424, 0]
click at [725, 304] on span "early bird fee" at bounding box center [719, 302] width 119 height 26
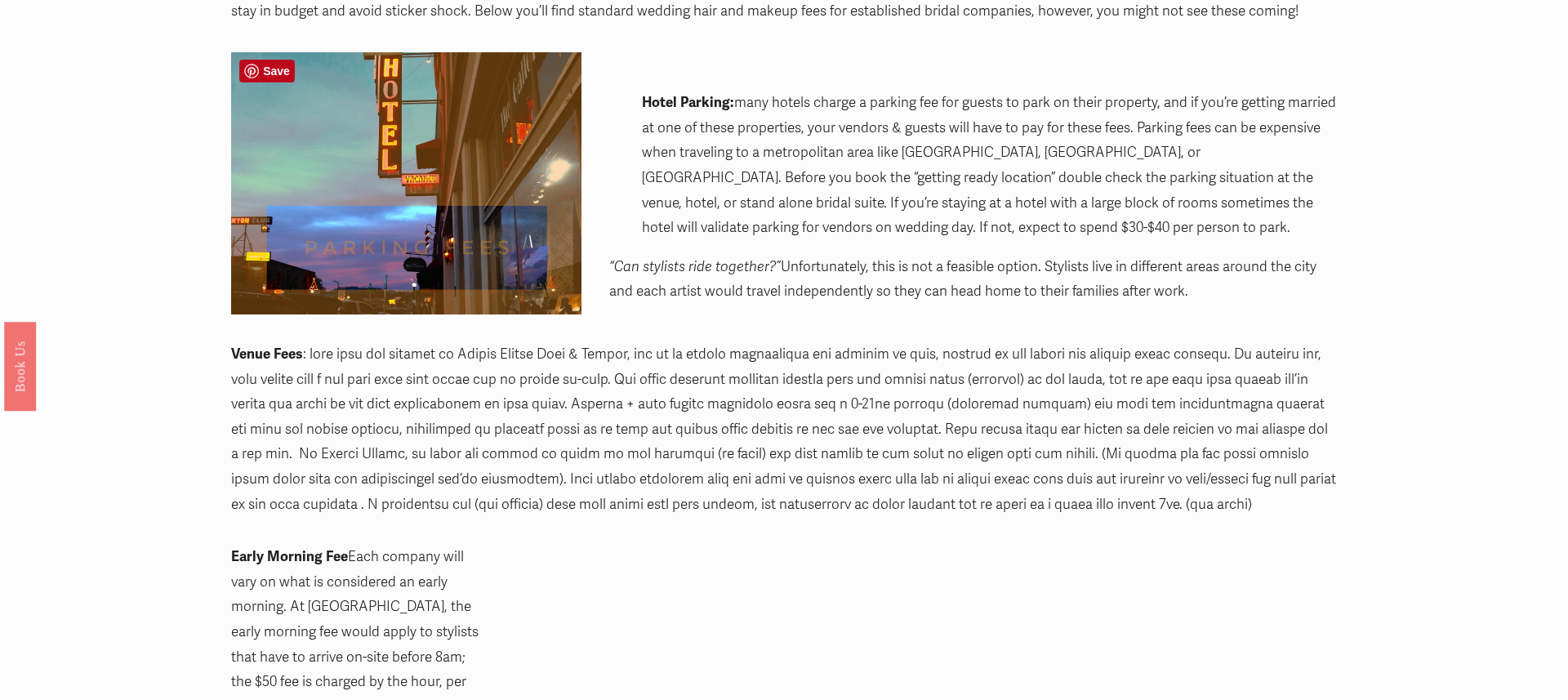
scroll to position [512, 0]
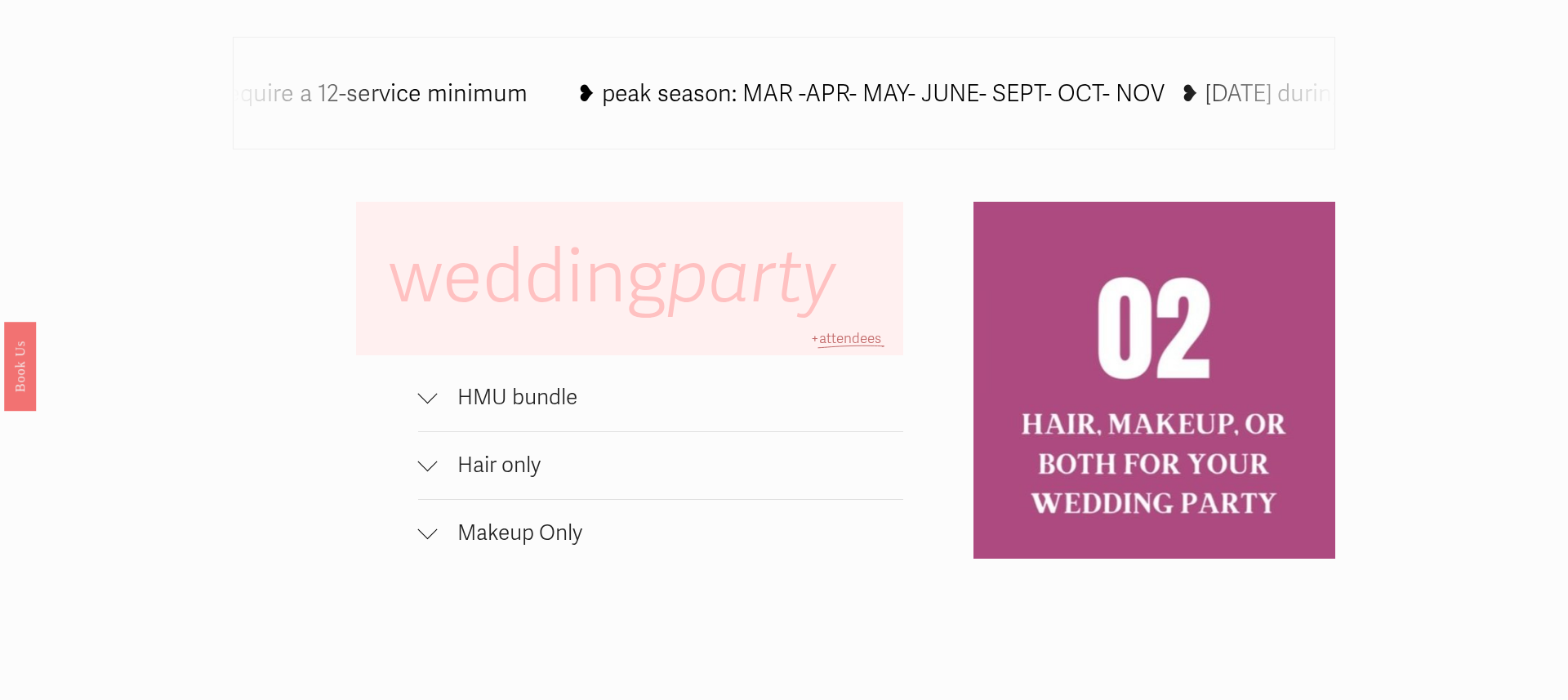
scroll to position [1151, 0]
click at [429, 456] on div at bounding box center [428, 464] width 19 height 19
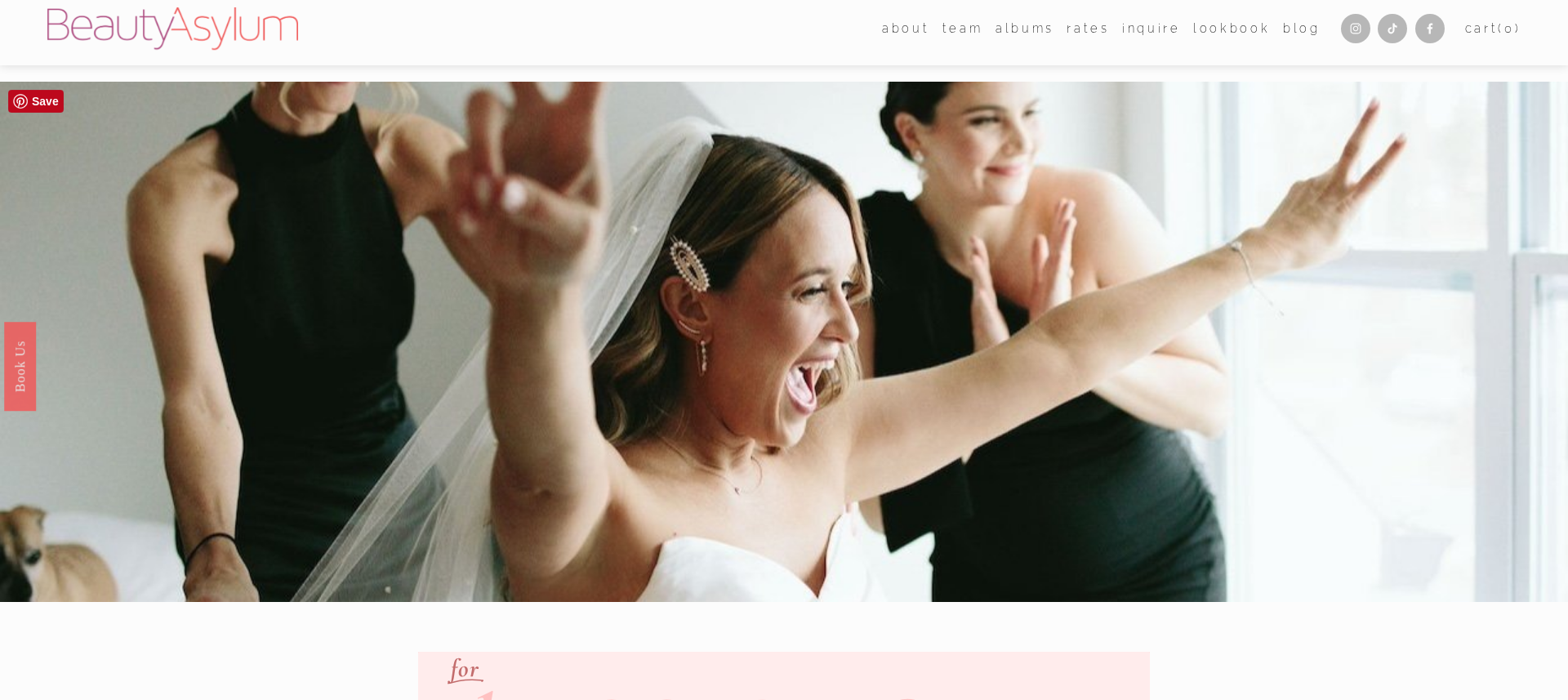
scroll to position [0, 0]
